Goal: Obtain resource: Download file/media

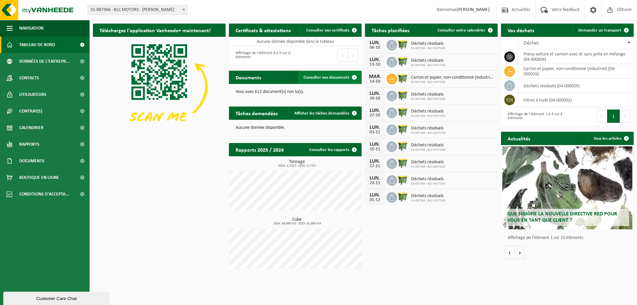
click at [332, 79] on span "Consulter vos documents" at bounding box center [327, 77] width 46 height 4
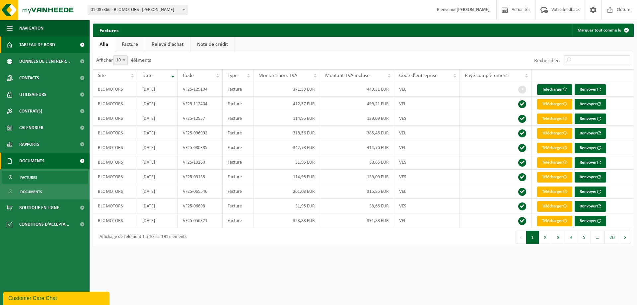
click at [37, 49] on span "Tableau de bord" at bounding box center [37, 45] width 36 height 17
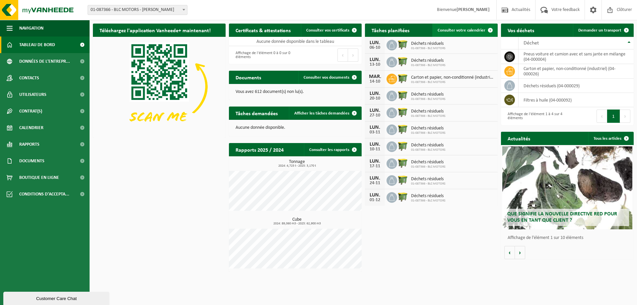
click at [484, 30] on span at bounding box center [490, 30] width 13 height 13
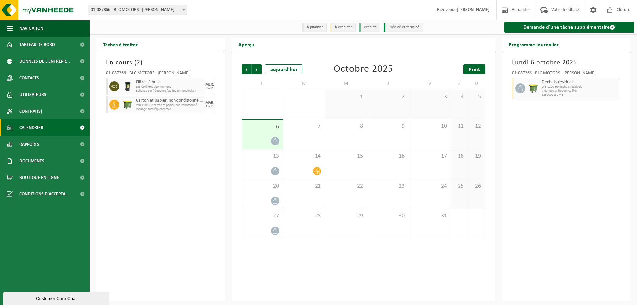
click at [472, 69] on span "Print" at bounding box center [474, 69] width 11 height 5
click at [253, 67] on span "Suivant" at bounding box center [257, 69] width 10 height 10
click at [473, 69] on span "Print" at bounding box center [474, 69] width 11 height 5
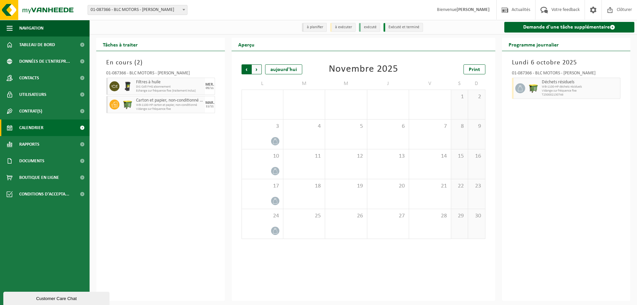
click at [259, 69] on span "Suivant" at bounding box center [257, 69] width 10 height 10
click at [471, 68] on span "Print" at bounding box center [474, 69] width 11 height 5
